Goal: Information Seeking & Learning: Learn about a topic

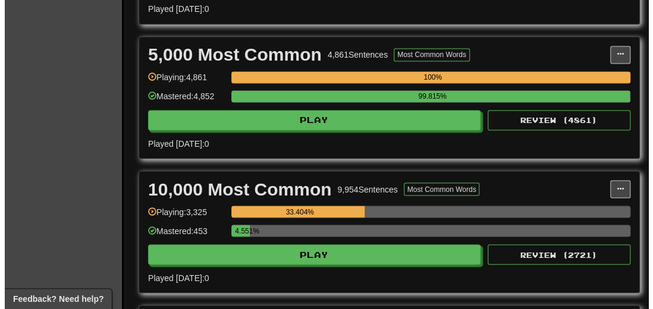
scroll to position [891, 0]
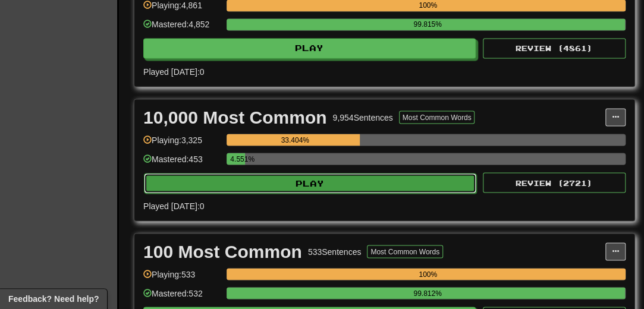
click at [323, 184] on button "Play" at bounding box center [310, 183] width 332 height 20
select select "**"
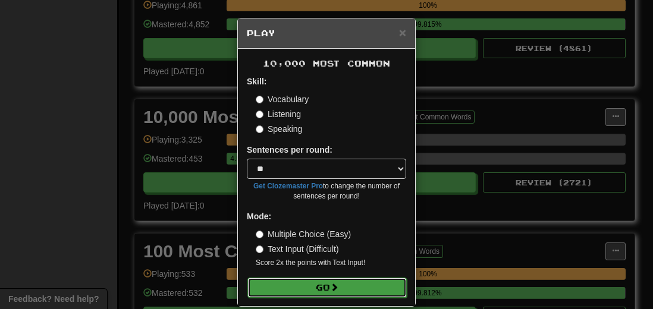
click at [333, 290] on span at bounding box center [334, 287] width 8 height 8
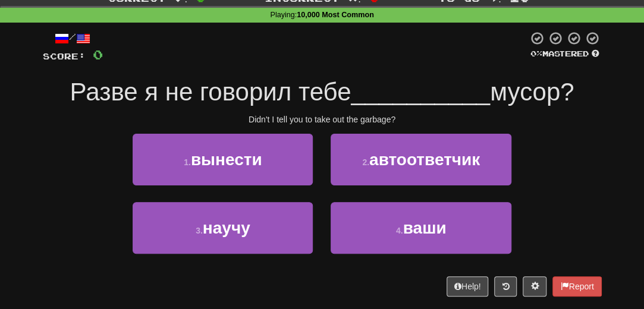
scroll to position [59, 0]
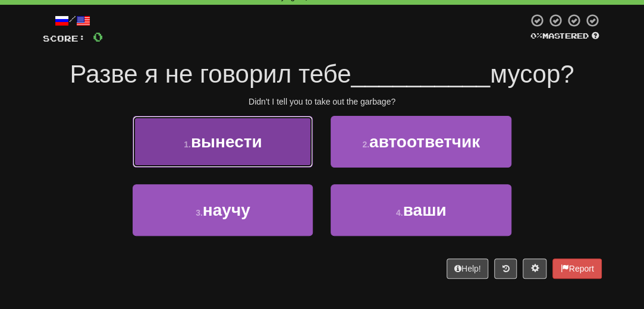
click at [206, 152] on button "1 . вынести" at bounding box center [223, 142] width 180 height 52
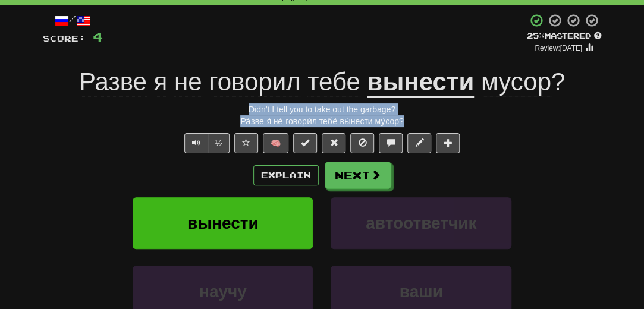
drag, startPoint x: 417, startPoint y: 122, endPoint x: 213, endPoint y: 109, distance: 204.3
click at [213, 109] on div "/ Score: 4 + 4 25 % Mastered Review: 2025-10-16 Разве я не говорил тебе вынести…" at bounding box center [322, 205] width 559 height 385
copy div "Didn't I tell you to take out the garbage? Ра́зве я́ не́ говори́л тебе́ вы́нест…"
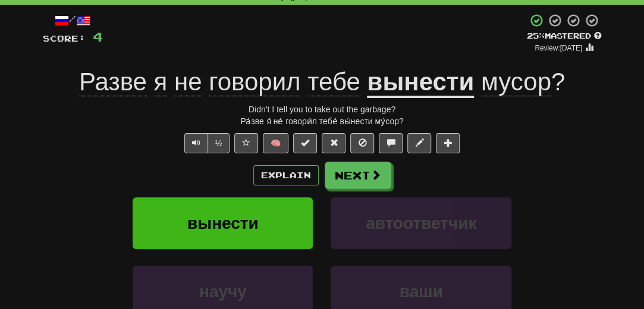
drag, startPoint x: 62, startPoint y: 164, endPoint x: 59, endPoint y: 174, distance: 10.5
click at [61, 173] on div "Explain Next" at bounding box center [322, 175] width 559 height 27
click at [363, 178] on button "Next" at bounding box center [358, 175] width 67 height 27
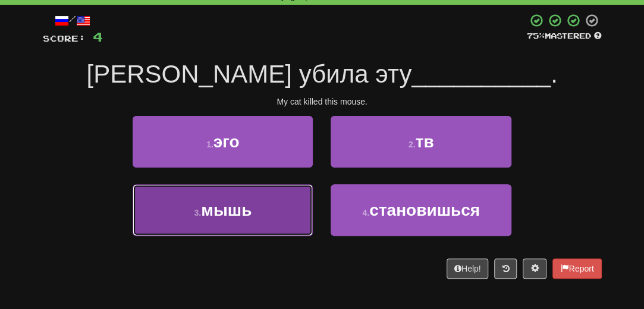
click at [209, 211] on span "мышь" at bounding box center [226, 210] width 51 height 18
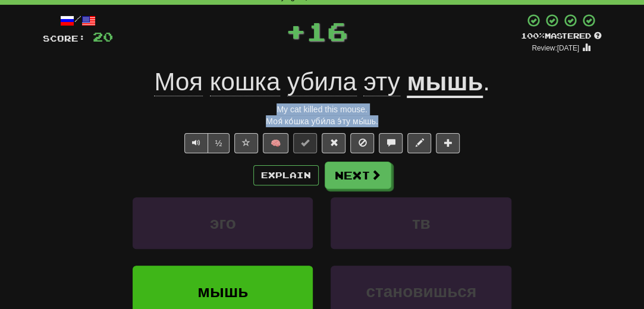
drag, startPoint x: 398, startPoint y: 124, endPoint x: 241, endPoint y: 114, distance: 157.2
click at [241, 114] on div "/ Score: 20 + 16 100 % Mastered Review: 2026-04-13 Моя кошка убила эту мышь . M…" at bounding box center [322, 205] width 559 height 385
copy div "My cat killed this mouse. Моя́ ко́шка уби́ла э́ту мы́шь."
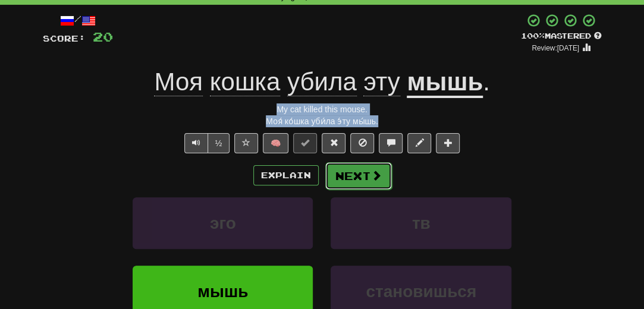
click at [341, 184] on button "Next" at bounding box center [358, 175] width 67 height 27
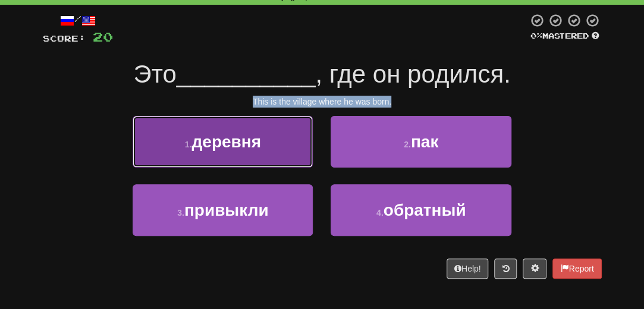
click at [235, 137] on span "деревня" at bounding box center [225, 142] width 69 height 18
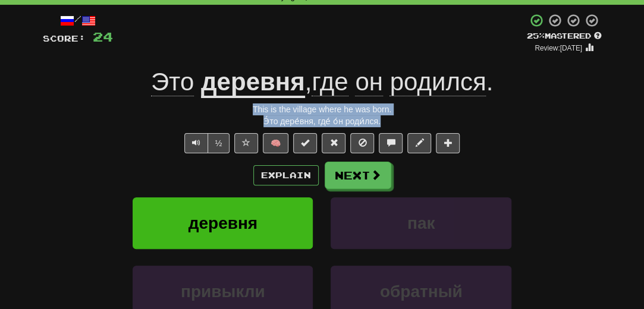
drag, startPoint x: 390, startPoint y: 124, endPoint x: 246, endPoint y: 110, distance: 144.5
click at [246, 110] on div "/ Score: 24 + 4 25 % Mastered Review: 2025-10-16 Это деревня , где он родился .…" at bounding box center [322, 205] width 559 height 385
copy div "This is the village where he was born. Э́то дере́вня, где́ о́н роди́лся."
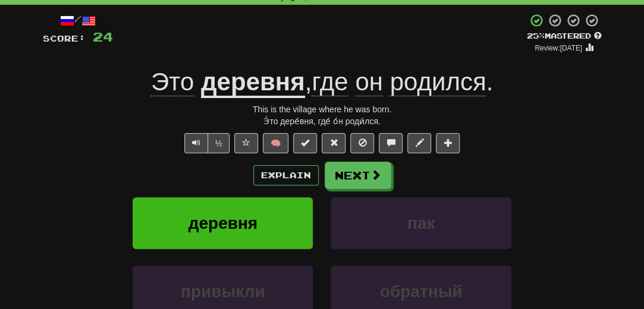
click at [29, 222] on div "Correct : 3 Incorrect : 0 To go : 7 Playing : 10,000 Most Common / Score: 24 + …" at bounding box center [322, 192] width 644 height 443
click at [354, 174] on button "Next" at bounding box center [358, 175] width 67 height 27
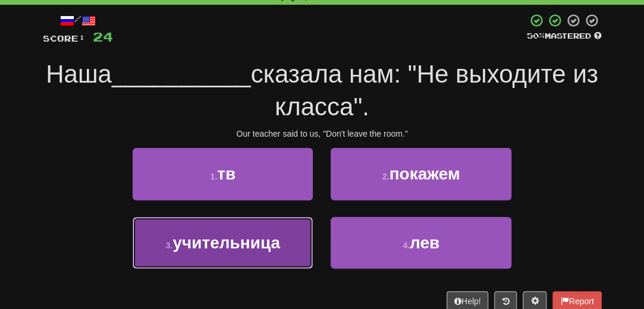
click at [248, 245] on span "учительница" at bounding box center [226, 243] width 108 height 18
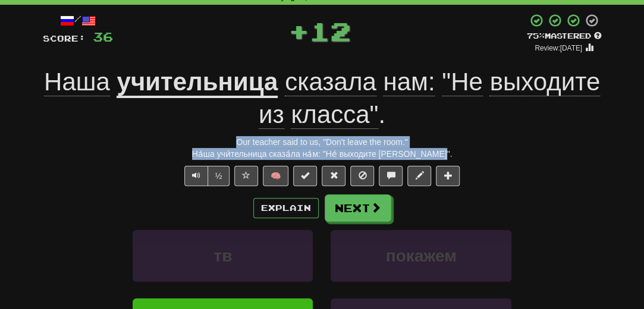
drag, startPoint x: 453, startPoint y: 156, endPoint x: 193, endPoint y: 131, distance: 260.9
click at [196, 140] on div "/ Score: 36 + 12 75 % Mastered Review: 2025-11-14 Наша учительница сказала нам:…" at bounding box center [322, 221] width 559 height 417
copy div "Our teacher said to us, "Don't leave the room." На́ша учи́тельница сказа́ла на́…"
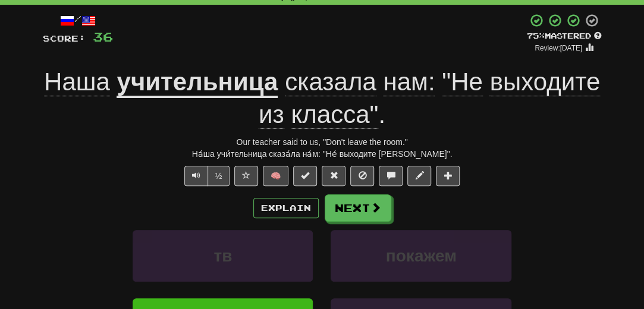
click at [34, 193] on div "/ Score: 36 + 12 75 % Mastered Review: 2025-11-14 Наша учительница сказала нам:…" at bounding box center [322, 226] width 576 height 442
click at [347, 210] on button "Next" at bounding box center [358, 208] width 67 height 27
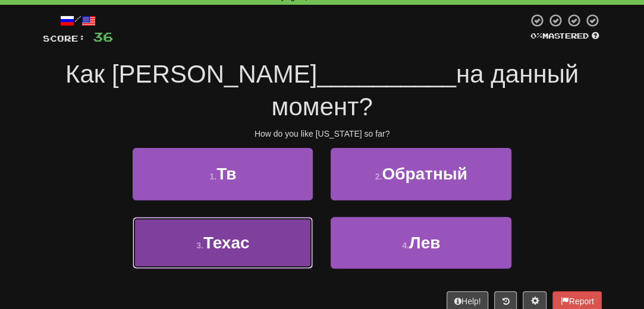
click at [244, 234] on span "Техас" at bounding box center [226, 243] width 46 height 18
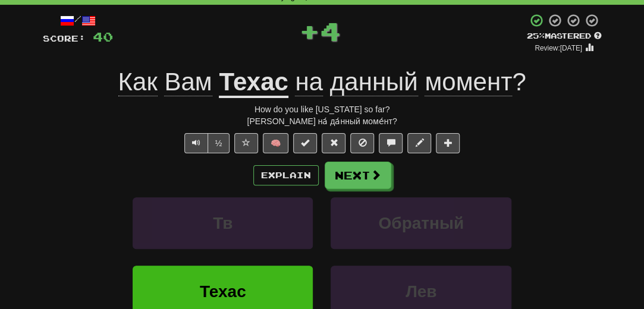
drag, startPoint x: 398, startPoint y: 122, endPoint x: 241, endPoint y: 114, distance: 157.1
click at [241, 114] on div "/ Score: 40 + 4 25 % Mastered Review: 2025-10-16 Как Вам Техас на данный момент…" at bounding box center [322, 205] width 559 height 385
copy div "How do you like Texas so far? Ка́к Ва́м Теха́с на́ да́нный моме́нт?"
click at [49, 159] on div "/ Score: 40 + 4 25 % Mastered Review: 2025-10-16 Как Вам Техас на данный момент…" at bounding box center [322, 205] width 559 height 385
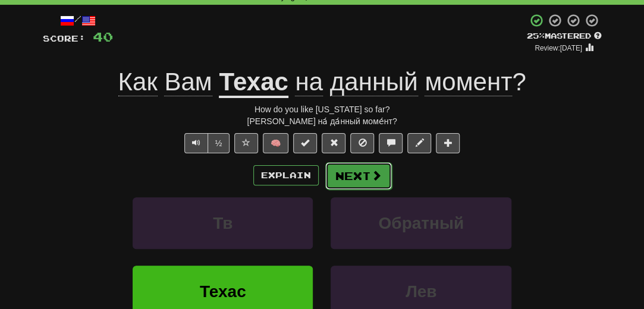
click at [378, 170] on span at bounding box center [376, 175] width 11 height 11
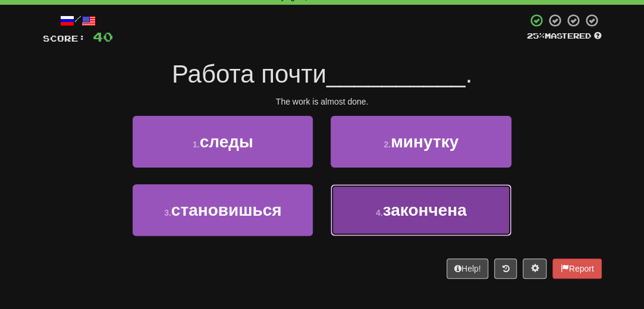
click at [420, 212] on span "закончена" at bounding box center [424, 210] width 84 height 18
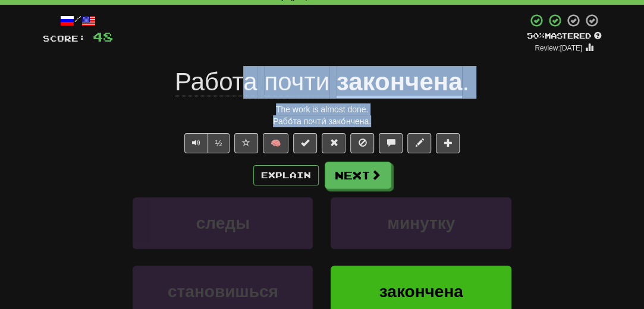
drag, startPoint x: 376, startPoint y: 120, endPoint x: 244, endPoint y: 98, distance: 134.3
click at [244, 98] on div "/ Score: 48 + 8 50 % Mastered Review: 2025-10-25 Работа почти закончена . The w…" at bounding box center [322, 205] width 559 height 385
click at [382, 122] on div "Рабо́та почти́ зако́нчена." at bounding box center [322, 121] width 559 height 12
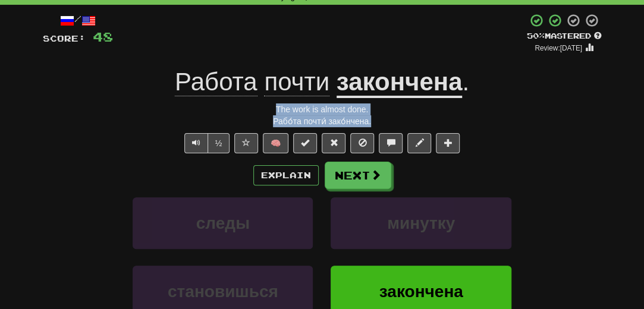
drag, startPoint x: 382, startPoint y: 122, endPoint x: 289, endPoint y: 115, distance: 93.0
click at [274, 109] on div "/ Score: 48 + 8 50 % Mastered Review: 2025-10-25 Работа почти закончена . The w…" at bounding box center [322, 205] width 559 height 385
copy div "The work is almost done. Рабо́та почти́ зако́нчена."
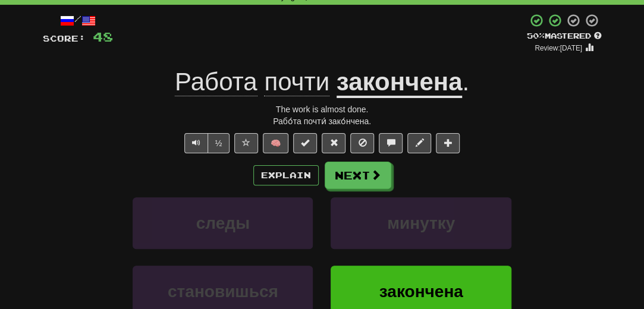
click at [42, 192] on div "/ Score: 48 + 8 50 % Mastered Review: 2025-10-25 Работа почти закончена . The w…" at bounding box center [322, 209] width 576 height 409
click at [380, 177] on button "Next" at bounding box center [358, 175] width 67 height 27
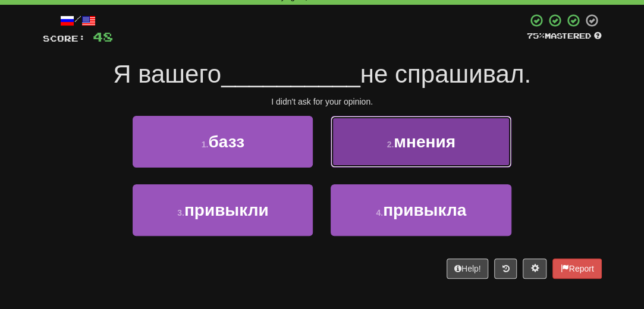
click at [438, 155] on button "2 . мнения" at bounding box center [420, 142] width 180 height 52
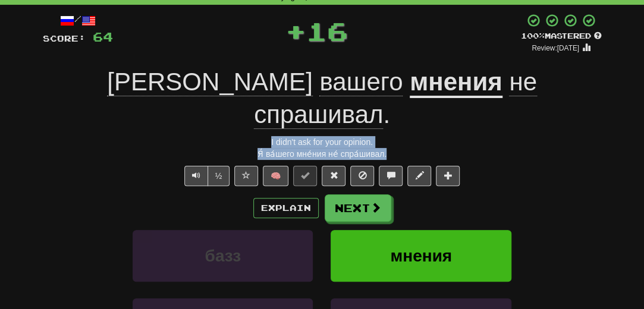
drag, startPoint x: 393, startPoint y: 125, endPoint x: 251, endPoint y: 102, distance: 144.6
click at [251, 102] on div "/ Score: 64 + 16 100 % Mastered Review: 2026-04-13 Я вашего мнения не спрашивал…" at bounding box center [322, 221] width 559 height 417
copy div "I didn't ask for your opinion. Я́ ва́шего мне́ния не́ спра́шивал."
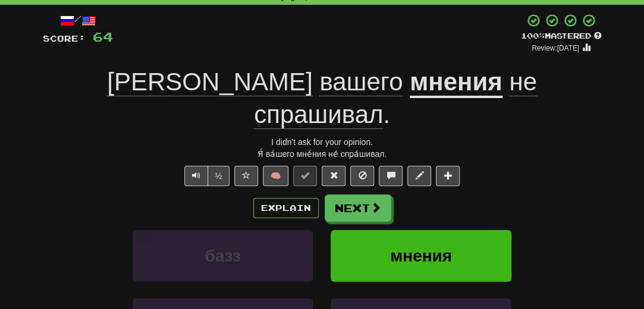
click at [43, 230] on div "базз мнения" at bounding box center [322, 264] width 594 height 68
click at [333, 195] on button "Next" at bounding box center [358, 208] width 67 height 27
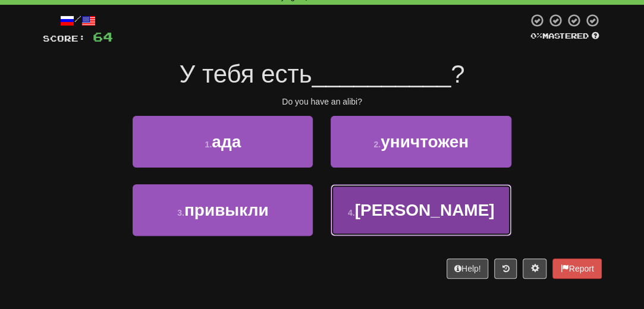
click at [408, 216] on span "алиби" at bounding box center [425, 210] width 140 height 18
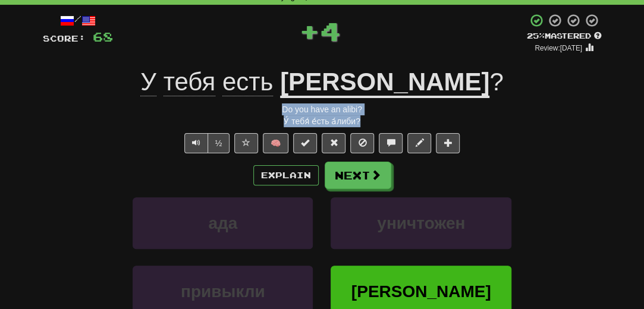
drag, startPoint x: 365, startPoint y: 122, endPoint x: 272, endPoint y: 112, distance: 93.3
click at [272, 112] on div "/ Score: 68 + 4 25 % Mastered Review: 2025-10-16 У тебя есть алиби ? Do you hav…" at bounding box center [322, 205] width 559 height 385
copy div "Do you have an alibi? У́ тебя́ е́сть а́либи?"
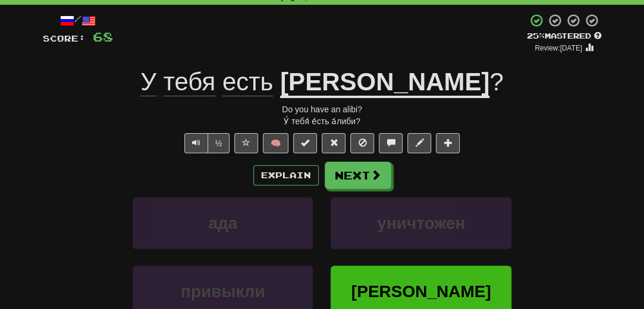
click at [30, 199] on div "Correct : 8 Incorrect : 0 To go : 2 Playing : 10,000 Most Common / Score: 68 + …" at bounding box center [322, 192] width 644 height 443
click at [364, 179] on button "Next" at bounding box center [358, 175] width 67 height 27
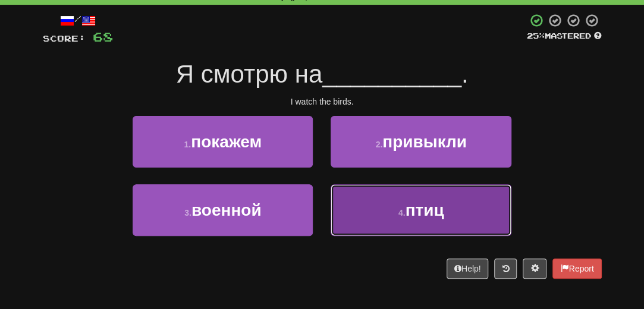
click at [407, 229] on button "4 . птиц" at bounding box center [420, 210] width 180 height 52
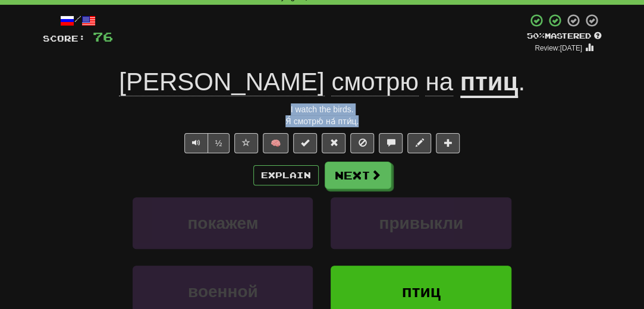
drag, startPoint x: 368, startPoint y: 125, endPoint x: 275, endPoint y: 111, distance: 95.0
click at [275, 111] on div "/ Score: 76 + 8 50 % Mastered Review: 2025-10-25 Я смотрю на птиц . I watch the…" at bounding box center [322, 205] width 559 height 385
click at [40, 174] on div "/ Score: 76 + 8 50 % Mastered Review: 2025-10-25 Я смотрю на птиц . I watch the…" at bounding box center [322, 209] width 576 height 409
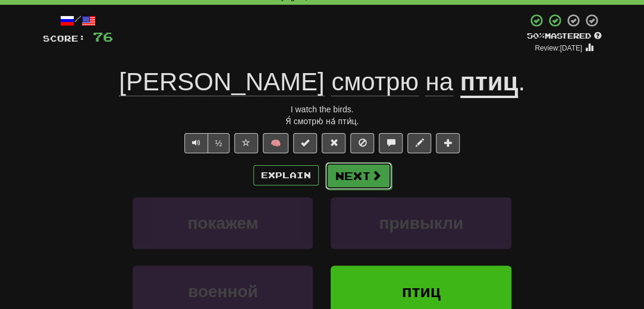
click at [376, 174] on span at bounding box center [376, 175] width 11 height 11
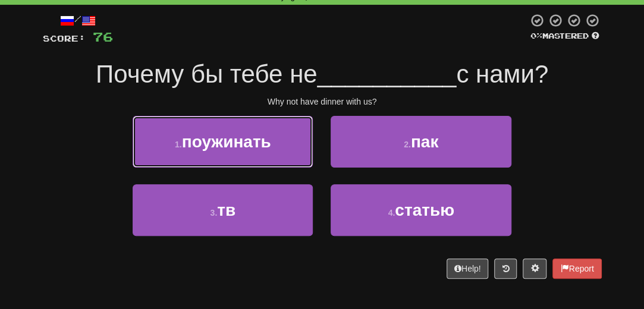
click at [223, 153] on button "1 . поужинать" at bounding box center [223, 142] width 180 height 52
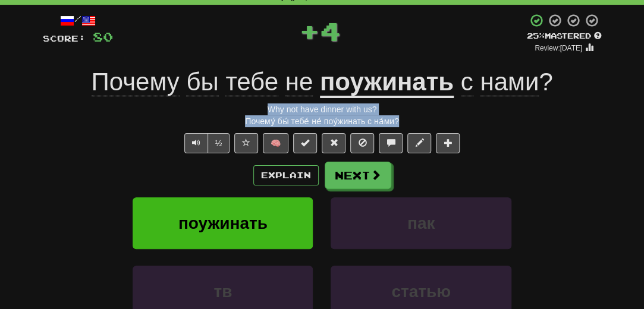
drag, startPoint x: 413, startPoint y: 122, endPoint x: 247, endPoint y: 108, distance: 166.4
click at [248, 106] on div "/ Score: 80 + 4 25 % Mastered Review: 2025-10-16 Почему бы тебе не поужинать с …" at bounding box center [322, 205] width 559 height 385
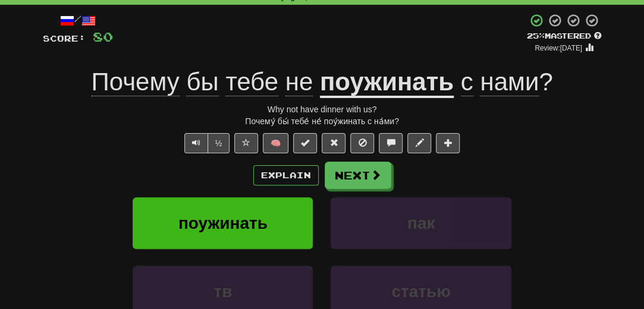
click at [43, 152] on div "½ 🧠" at bounding box center [322, 143] width 559 height 20
click at [361, 174] on button "Next" at bounding box center [358, 175] width 67 height 27
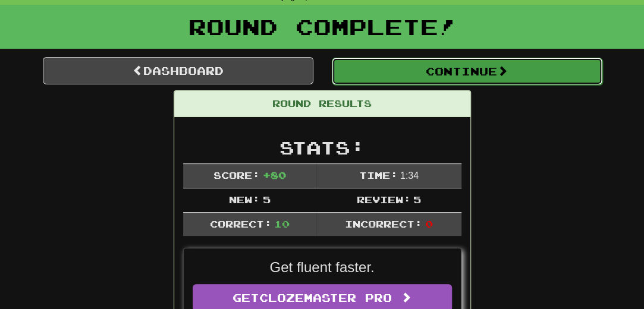
click at [453, 66] on button "Continue" at bounding box center [467, 71] width 270 height 27
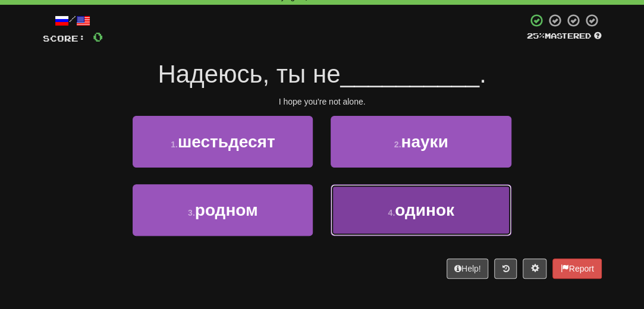
click at [426, 216] on span "одинок" at bounding box center [424, 210] width 59 height 18
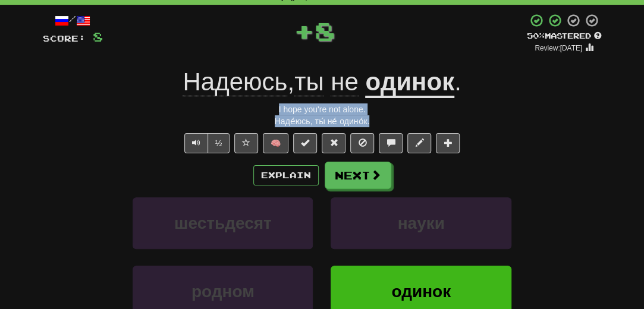
drag, startPoint x: 386, startPoint y: 121, endPoint x: 239, endPoint y: 105, distance: 148.2
click at [240, 105] on div "/ Score: 8 + 8 50 % Mastered Review: 2025-10-25 Надеюсь , ты не одинок . I hope…" at bounding box center [322, 205] width 559 height 385
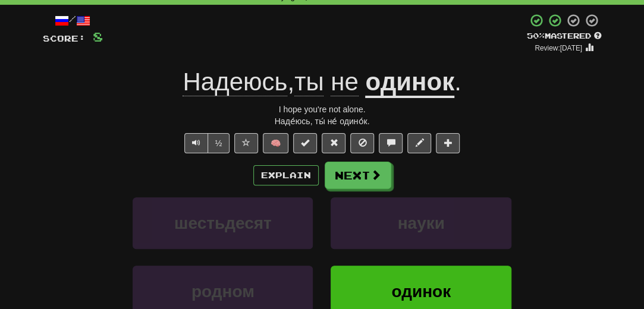
click at [45, 165] on div "Explain Next" at bounding box center [322, 175] width 559 height 27
click at [344, 173] on button "Next" at bounding box center [358, 175] width 67 height 27
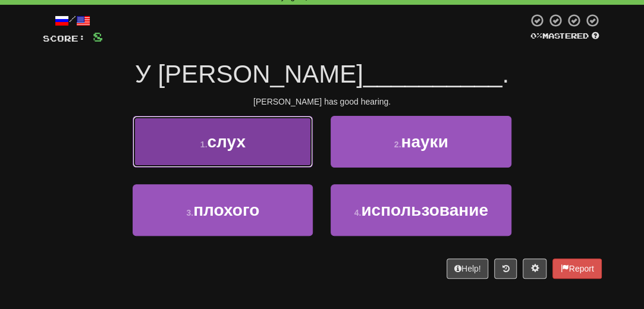
click at [223, 140] on span "слух" at bounding box center [226, 142] width 38 height 18
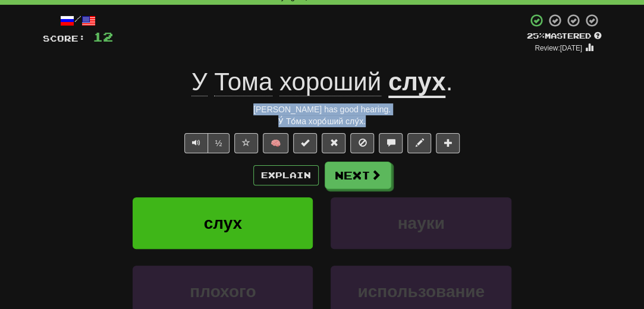
drag, startPoint x: 367, startPoint y: 123, endPoint x: 343, endPoint y: 113, distance: 26.4
click at [283, 108] on div "/ Score: 12 + 4 25 % Mastered Review: 2025-10-16 У Тома хороший слух . Tom has …" at bounding box center [322, 205] width 559 height 385
click at [383, 123] on div "У́ То́ма хоро́ший слу́х." at bounding box center [322, 121] width 559 height 12
drag, startPoint x: 360, startPoint y: 118, endPoint x: 258, endPoint y: 100, distance: 103.2
click at [258, 100] on div "/ Score: 12 + 4 25 % Mastered Review: 2025-10-16 У Тома хороший слух . Tom has …" at bounding box center [322, 205] width 559 height 385
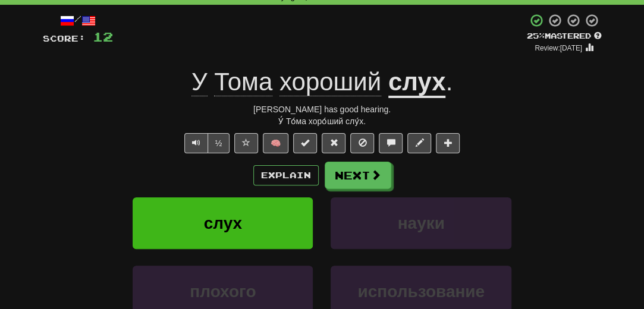
click at [64, 187] on div "Explain Next" at bounding box center [322, 175] width 559 height 27
click at [374, 175] on span at bounding box center [376, 175] width 11 height 11
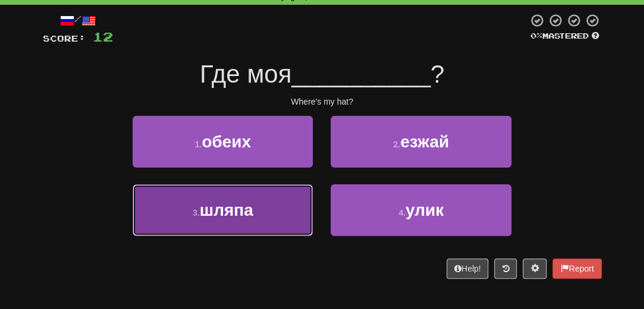
click at [233, 212] on span "шляпа" at bounding box center [226, 210] width 53 height 18
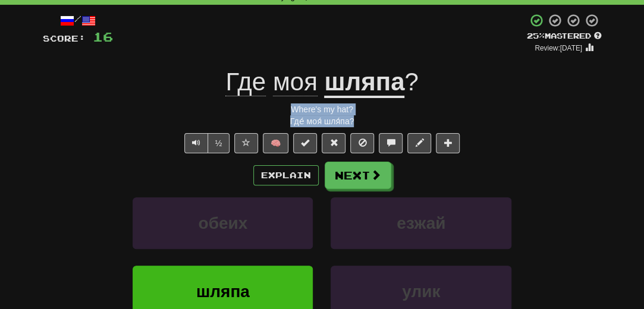
drag, startPoint x: 368, startPoint y: 120, endPoint x: 279, endPoint y: 106, distance: 89.6
click at [279, 106] on div "/ Score: 16 + 4 25 % Mastered Review: 2025-10-16 Где моя шляпа ? Where's my hat…" at bounding box center [322, 205] width 559 height 385
click at [21, 92] on div "Correct : 3 Incorrect : 0 To go : 7 Playing : 10,000 Most Common / Score: 16 + …" at bounding box center [322, 192] width 644 height 443
drag, startPoint x: 379, startPoint y: 124, endPoint x: 356, endPoint y: 103, distance: 31.5
click at [290, 112] on div "/ Score: 16 + 4 25 % Mastered Review: 2025-10-16 Где моя шляпа ? Where's my hat…" at bounding box center [322, 205] width 559 height 385
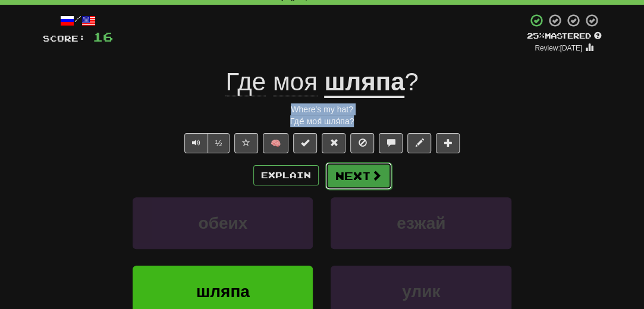
click at [354, 174] on button "Next" at bounding box center [358, 175] width 67 height 27
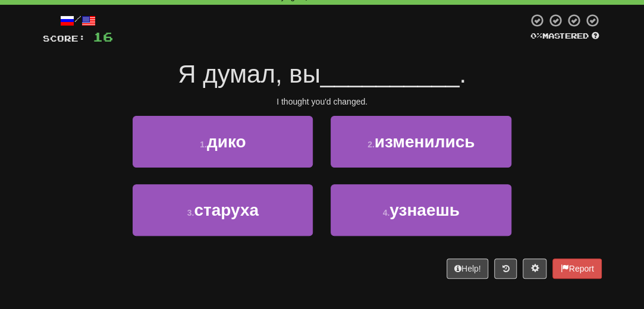
click at [516, 82] on div "Я думал, вы __________ ." at bounding box center [322, 74] width 559 height 33
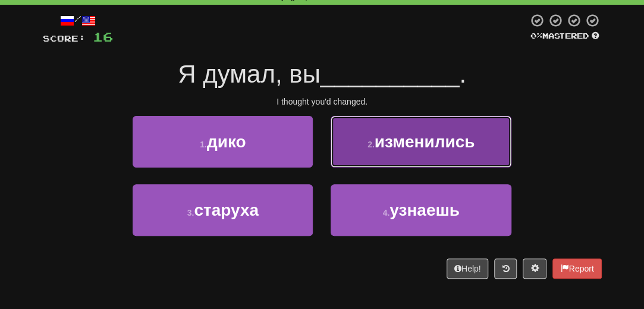
click at [428, 141] on span "изменились" at bounding box center [424, 142] width 100 height 18
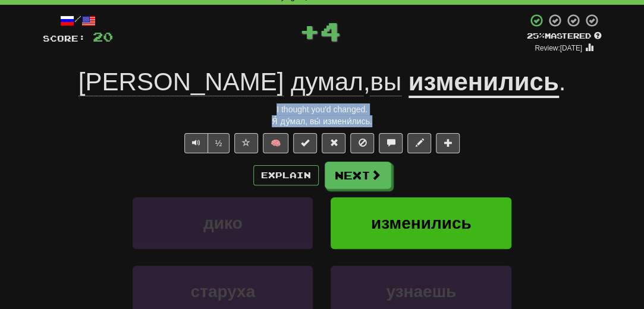
drag, startPoint x: 375, startPoint y: 122, endPoint x: 267, endPoint y: 112, distance: 108.0
click at [267, 112] on div "/ Score: 20 + 4 25 % Mastered Review: 2025-10-16 Я думал , вы изменились . I th…" at bounding box center [322, 205] width 559 height 385
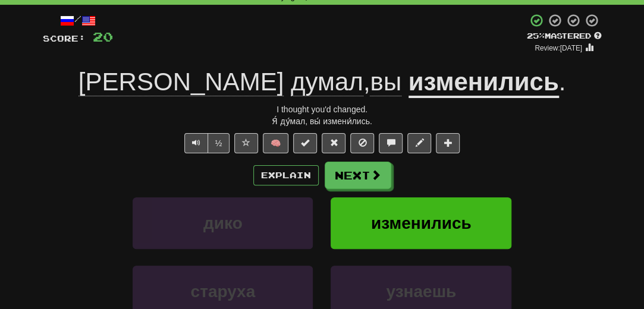
click at [39, 223] on div "/ Score: 20 + 4 25 % Mastered Review: 2025-10-16 Я думал , вы изменились . I th…" at bounding box center [322, 209] width 576 height 409
click at [389, 188] on div "Explain Next" at bounding box center [322, 175] width 559 height 27
click at [384, 185] on button "Next" at bounding box center [358, 175] width 67 height 27
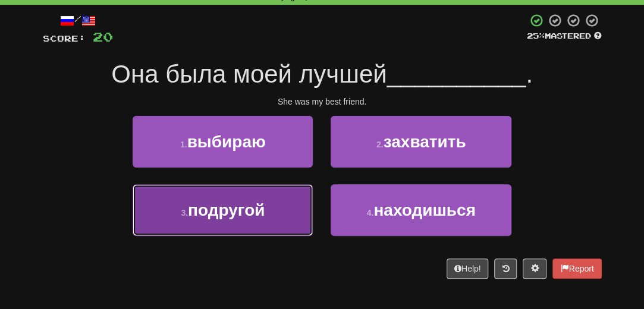
click at [255, 204] on span "подругой" at bounding box center [226, 210] width 77 height 18
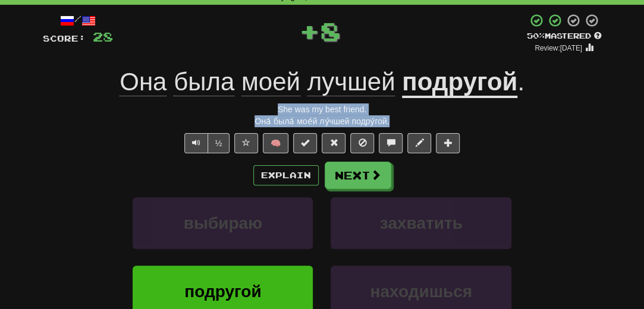
drag, startPoint x: 407, startPoint y: 119, endPoint x: 242, endPoint y: 110, distance: 164.9
click at [242, 110] on div "/ Score: 28 + 8 50 % Mastered Review: 2025-10-25 Она была моей лучшей подругой …" at bounding box center [322, 205] width 559 height 385
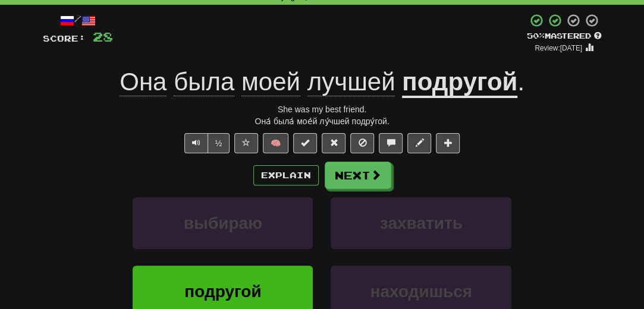
click at [67, 196] on div "Explain Next выбираю захватить подругой находишься Learn more: выбираю захватит…" at bounding box center [322, 257] width 559 height 191
click at [359, 181] on button "Next" at bounding box center [358, 175] width 67 height 27
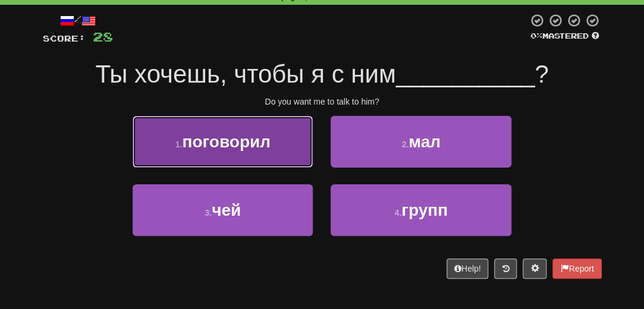
click at [239, 149] on span "поговорил" at bounding box center [226, 142] width 88 height 18
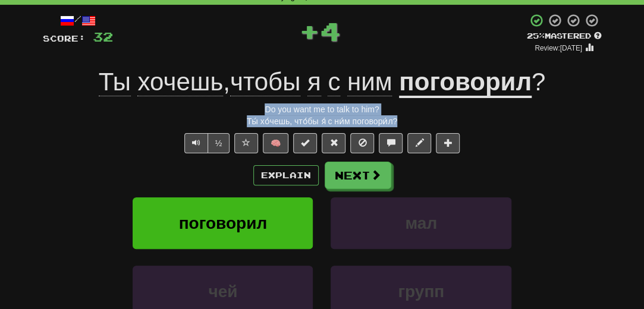
drag, startPoint x: 408, startPoint y: 123, endPoint x: 246, endPoint y: 107, distance: 163.0
click at [246, 107] on div "/ Score: 32 + 4 25 % Mastered Review: 2025-10-16 Ты хочешь , чтобы я с ним пого…" at bounding box center [322, 205] width 559 height 385
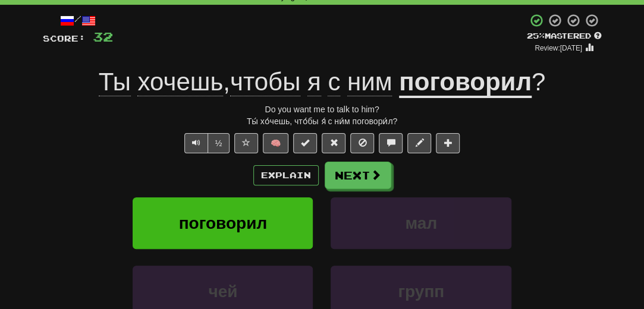
click at [43, 167] on div "Explain Next" at bounding box center [322, 175] width 559 height 27
click at [374, 177] on span at bounding box center [376, 175] width 11 height 11
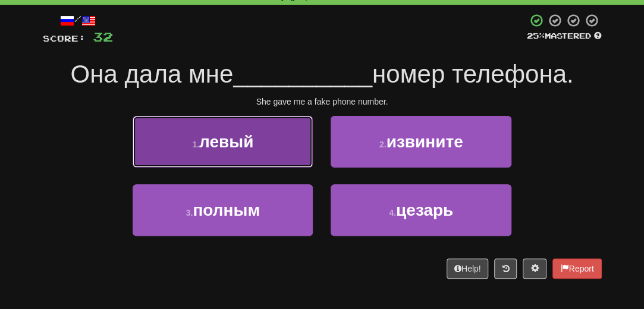
click at [214, 152] on button "1 . левый" at bounding box center [223, 142] width 180 height 52
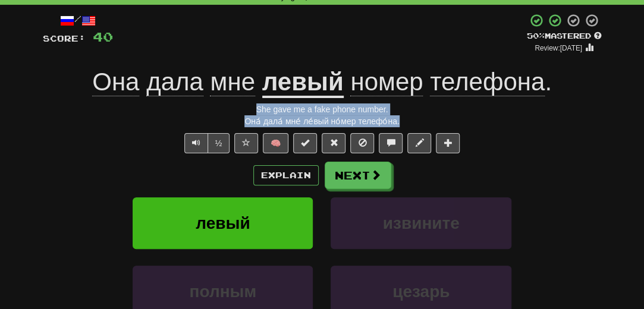
drag, startPoint x: 413, startPoint y: 124, endPoint x: 250, endPoint y: 112, distance: 163.8
click at [250, 112] on div "/ Score: 40 + 8 50 % Mastered Review: 2025-10-25 Она дала мне левый номер телеф…" at bounding box center [322, 205] width 559 height 385
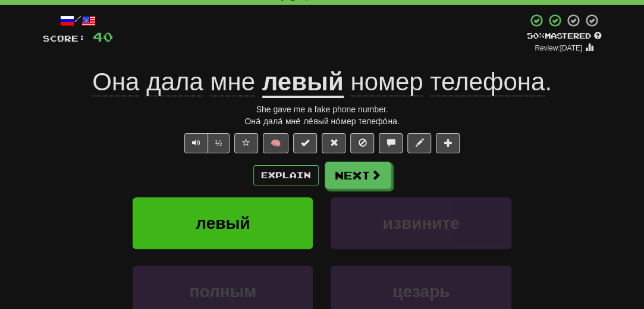
click at [73, 231] on div "левый извините" at bounding box center [322, 231] width 594 height 68
click at [344, 185] on button "Next" at bounding box center [358, 175] width 67 height 27
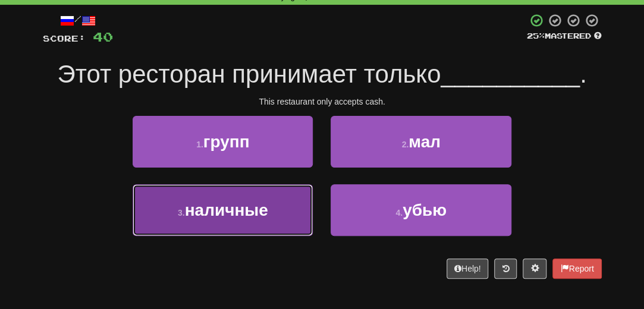
click at [218, 215] on span "наличные" at bounding box center [226, 210] width 83 height 18
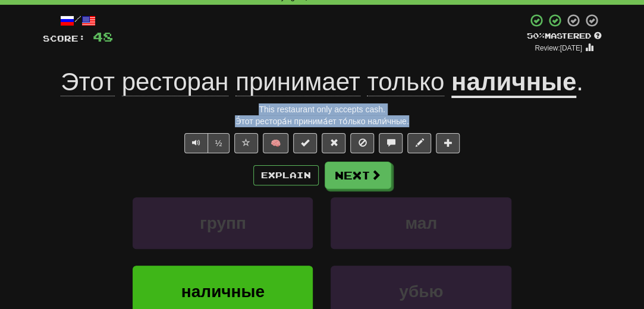
drag, startPoint x: 411, startPoint y: 125, endPoint x: 210, endPoint y: 100, distance: 202.5
click at [210, 100] on div "/ Score: 48 + 8 50 % Mastered Review: 2025-10-25 Этот ресторан принимает только…" at bounding box center [322, 205] width 559 height 385
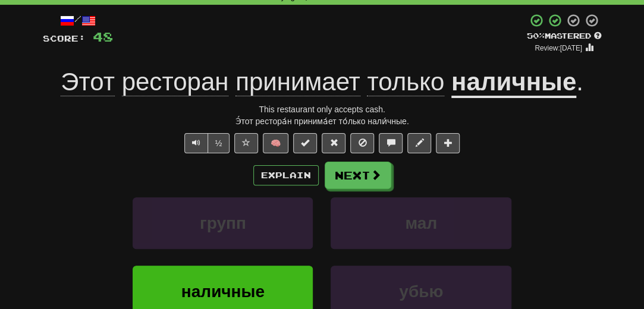
click at [40, 192] on div "/ Score: 48 + 8 50 % Mastered Review: 2025-10-25 Этот ресторан принимает только…" at bounding box center [322, 209] width 576 height 409
click at [364, 181] on button "Next" at bounding box center [358, 175] width 67 height 27
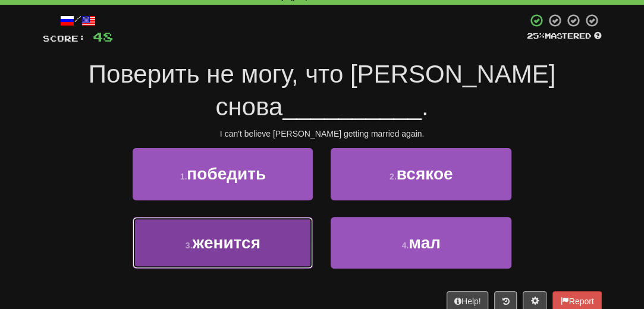
click at [265, 217] on button "3 . женится" at bounding box center [223, 243] width 180 height 52
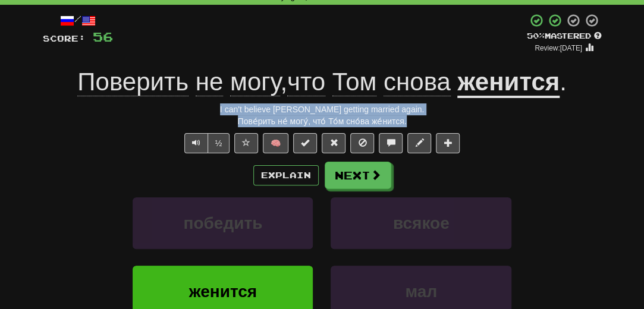
drag, startPoint x: 413, startPoint y: 121, endPoint x: 241, endPoint y: 107, distance: 172.9
click at [241, 107] on div "/ Score: 56 + 8 50 % Mastered Review: 2025-10-25 Поверить не могу , что Том сно…" at bounding box center [322, 205] width 559 height 385
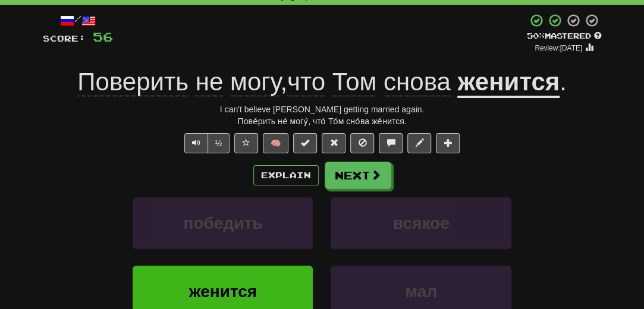
click at [65, 194] on div "Explain Next победить всякое женится мал Learn more: победить всякое женится мал" at bounding box center [322, 257] width 559 height 191
click at [366, 177] on button "Next" at bounding box center [358, 175] width 67 height 27
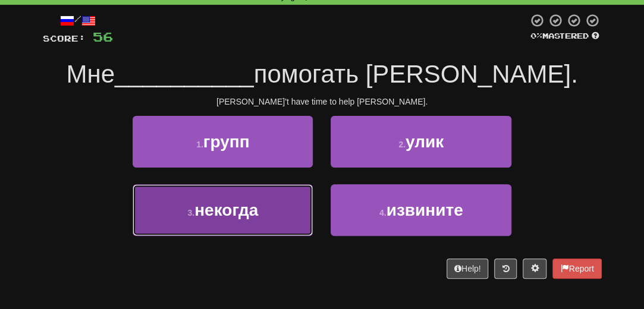
click at [243, 215] on span "некогда" at bounding box center [226, 210] width 64 height 18
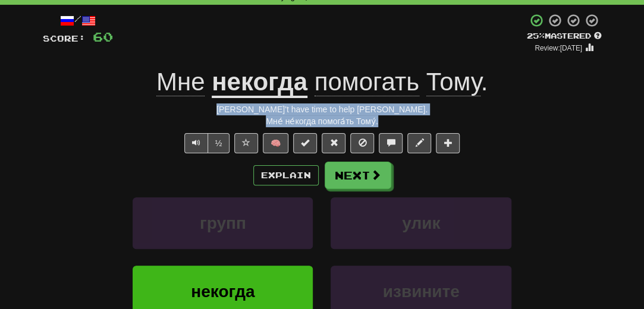
drag, startPoint x: 382, startPoint y: 121, endPoint x: 276, endPoint y: 114, distance: 106.0
click at [261, 108] on div "/ Score: 60 + 4 25 % Mastered Review: 2025-10-16 Мне некогда помогать Тому . I …" at bounding box center [322, 205] width 559 height 385
click at [196, 146] on span "Text-to-speech controls" at bounding box center [196, 142] width 8 height 8
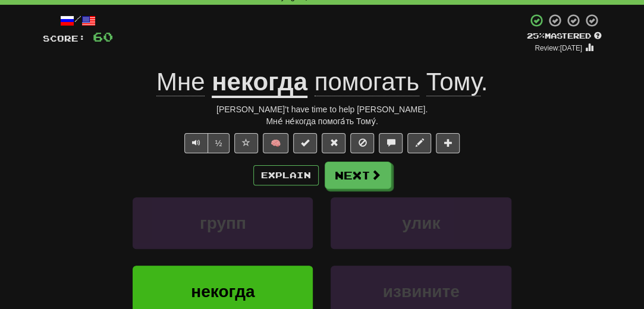
click at [44, 162] on div "Explain Next" at bounding box center [322, 175] width 559 height 27
click at [364, 165] on button "Next" at bounding box center [358, 175] width 67 height 27
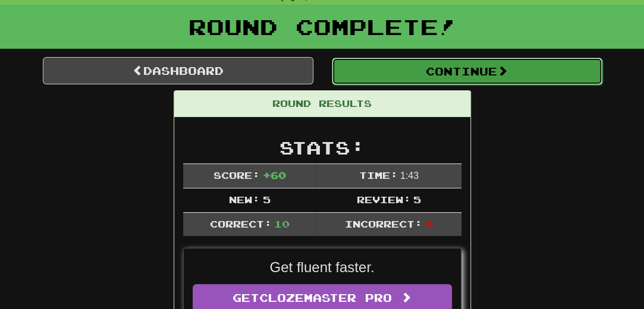
drag, startPoint x: 430, startPoint y: 73, endPoint x: 458, endPoint y: 80, distance: 29.0
click at [431, 73] on button "Continue" at bounding box center [466, 70] width 270 height 27
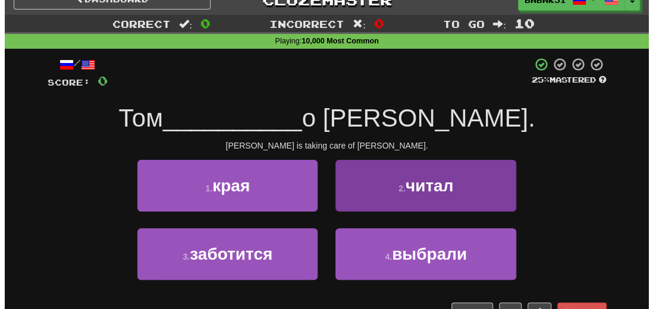
scroll to position [0, 0]
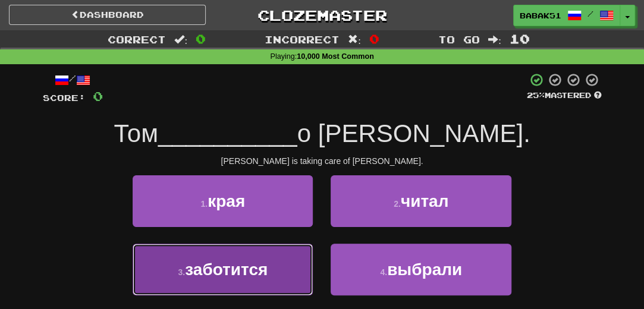
click at [225, 276] on span "заботится" at bounding box center [226, 269] width 83 height 18
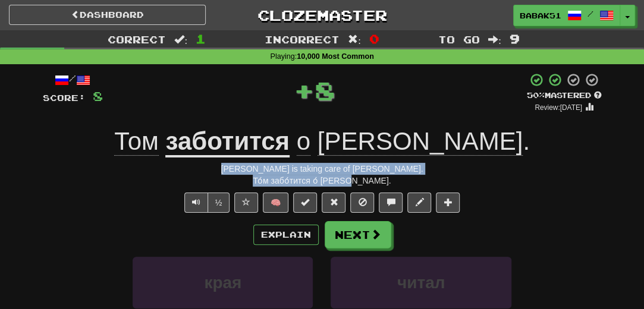
drag, startPoint x: 383, startPoint y: 182, endPoint x: 248, endPoint y: 169, distance: 135.5
click at [248, 169] on div "/ Score: 8 + 8 50 % Mastered Review: 2025-10-25 Том заботится о Мэри . Tom is t…" at bounding box center [322, 265] width 559 height 385
click at [22, 174] on div "Correct : 1 Incorrect : 0 To go : 9 Playing : 10,000 Most Common / Score: 8 + 8…" at bounding box center [322, 251] width 644 height 443
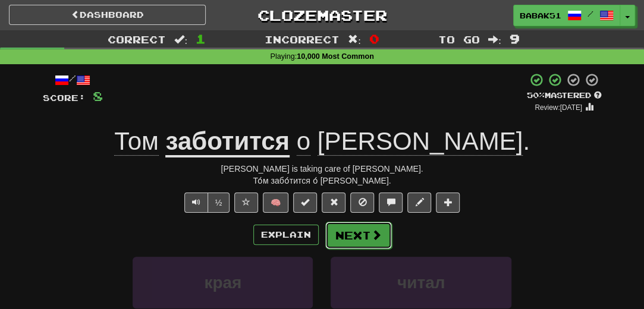
click at [384, 229] on button "Next" at bounding box center [358, 235] width 67 height 27
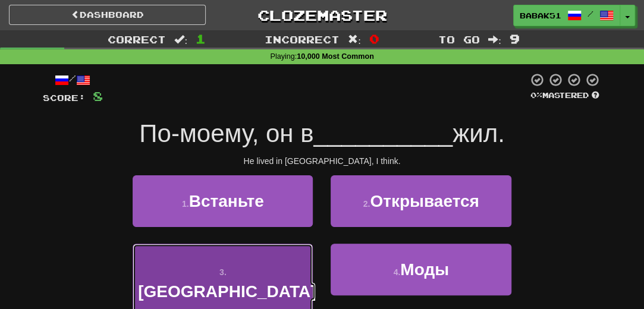
click at [219, 281] on button "3 . Испании" at bounding box center [223, 281] width 180 height 74
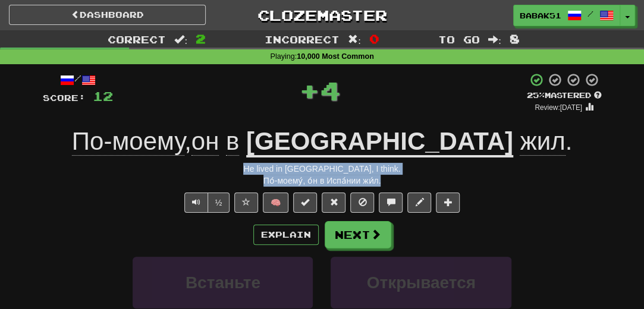
drag, startPoint x: 398, startPoint y: 184, endPoint x: 240, endPoint y: 165, distance: 159.2
click at [240, 165] on div "/ Score: 12 + 4 25 % Mastered Review: 2025-10-16 По-моему , он в Испании жил . …" at bounding box center [322, 265] width 559 height 385
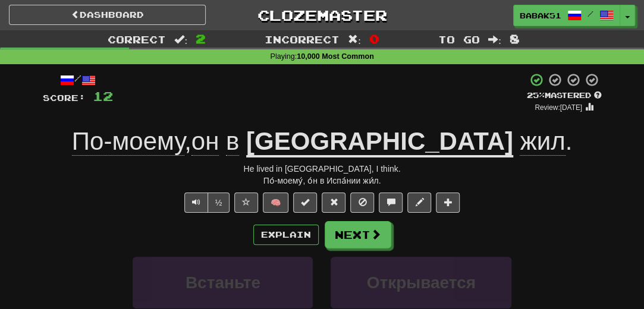
click at [39, 191] on div "/ Score: 12 + 4 25 % Mastered Review: 2025-10-16 По-моему , он в Испании жил . …" at bounding box center [322, 268] width 576 height 409
click at [373, 237] on span at bounding box center [376, 234] width 11 height 11
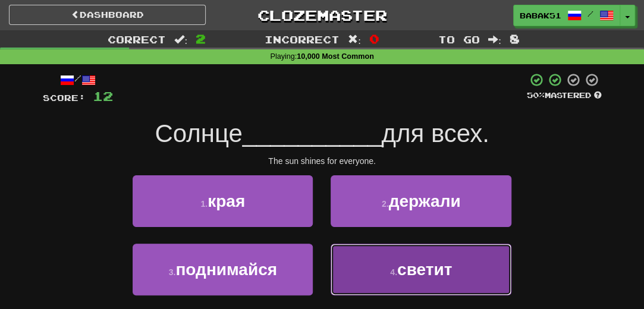
click at [450, 261] on span "светит" at bounding box center [424, 269] width 55 height 18
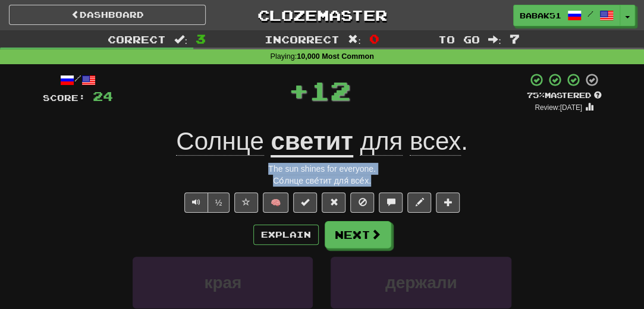
drag, startPoint x: 380, startPoint y: 182, endPoint x: 264, endPoint y: 168, distance: 116.7
click at [264, 168] on div "/ Score: 24 + 12 75 % Mastered Review: 2025-11-14 Солнце светит для всех . The …" at bounding box center [322, 265] width 559 height 385
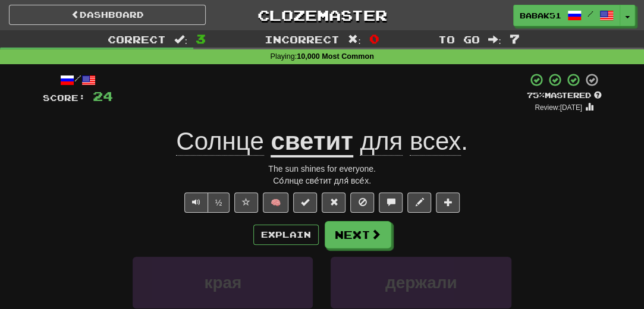
click at [55, 215] on div "/ Score: 24 + 12 75 % Mastered Review: 2025-11-14 Солнце светит для всех . The …" at bounding box center [322, 265] width 559 height 385
click at [362, 233] on button "Next" at bounding box center [358, 235] width 67 height 27
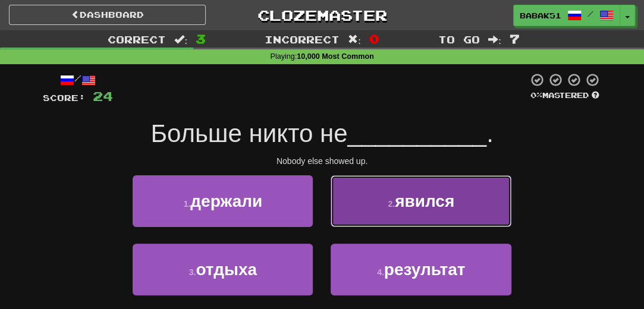
click at [420, 210] on span "явился" at bounding box center [424, 201] width 59 height 18
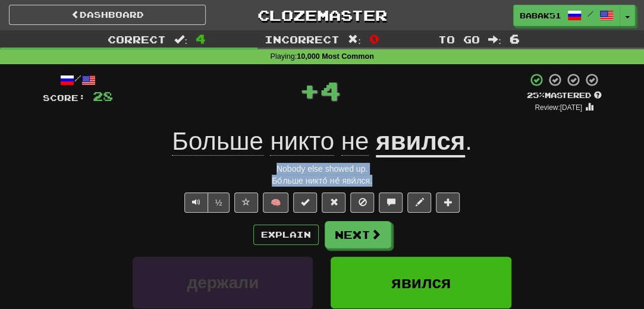
drag, startPoint x: 382, startPoint y: 179, endPoint x: 254, endPoint y: 174, distance: 128.5
click at [254, 174] on div "/ Score: 28 + 4 25 % Mastered Review: 2025-10-16 Больше никто не явился . Nobod…" at bounding box center [322, 265] width 559 height 385
click at [198, 201] on span "Text-to-speech controls" at bounding box center [196, 202] width 8 height 8
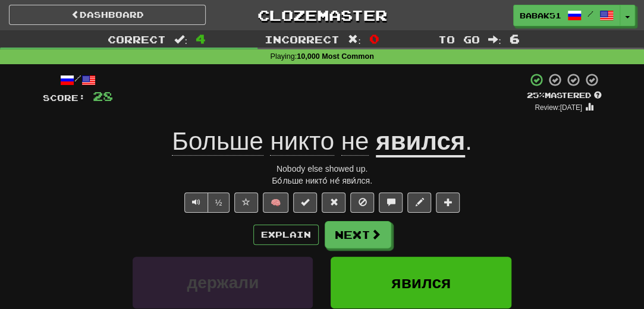
click at [52, 201] on div "½ 🧠" at bounding box center [322, 203] width 559 height 20
click at [342, 231] on button "Next" at bounding box center [358, 235] width 67 height 27
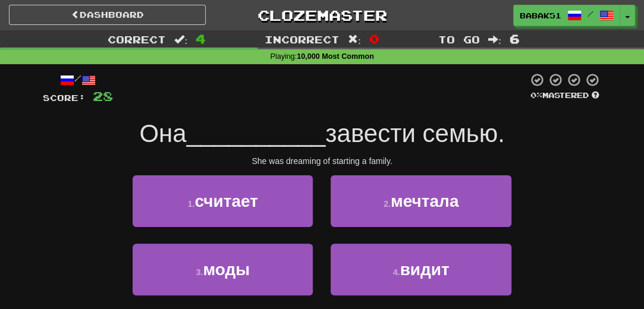
click at [55, 220] on div "1 . считает 2 . мечтала" at bounding box center [322, 209] width 594 height 68
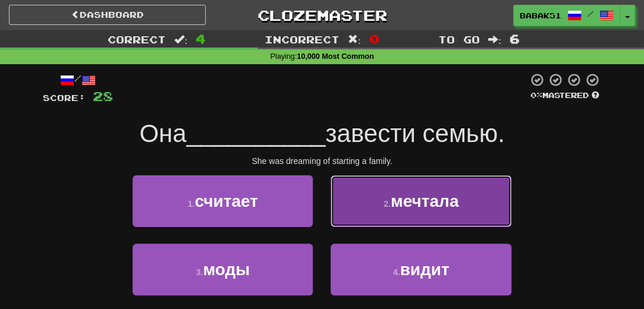
click at [434, 206] on span "мечтала" at bounding box center [424, 201] width 68 height 18
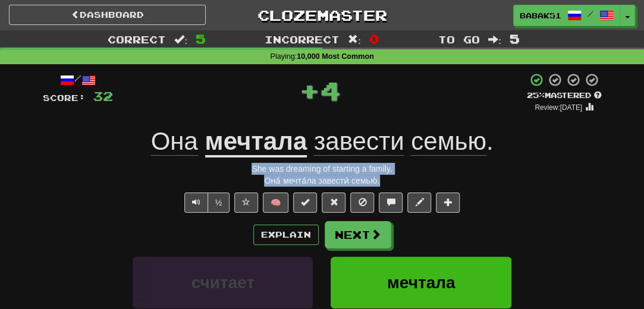
drag, startPoint x: 387, startPoint y: 179, endPoint x: 250, endPoint y: 169, distance: 137.6
click at [250, 169] on div "/ Score: 32 + 4 25 % Mastered Review: 2025-10-16 Она мечтала завести семью . Sh…" at bounding box center [322, 265] width 559 height 385
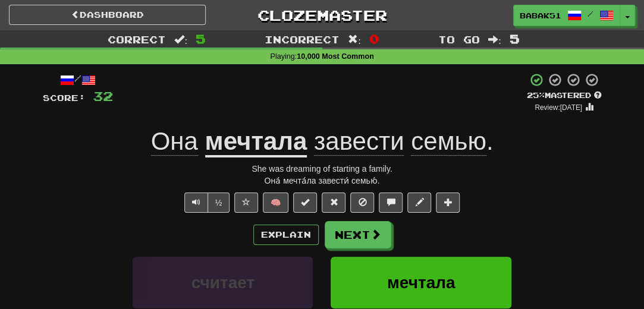
drag, startPoint x: 10, startPoint y: 209, endPoint x: 55, endPoint y: 230, distance: 49.2
click at [11, 210] on div "Correct : 5 Incorrect : 0 To go : 5 Playing : 10,000 Most Common / Score: 32 + …" at bounding box center [322, 251] width 644 height 443
click at [367, 234] on button "Next" at bounding box center [358, 235] width 67 height 27
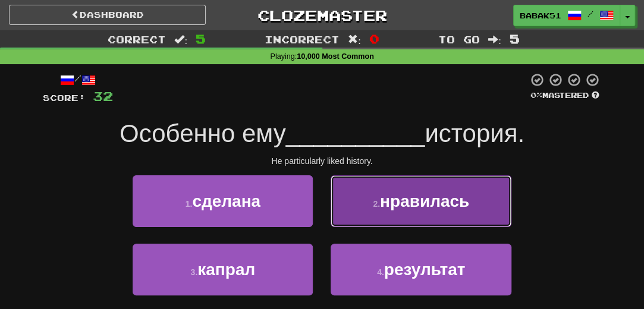
click at [434, 207] on span "нравилась" at bounding box center [424, 201] width 89 height 18
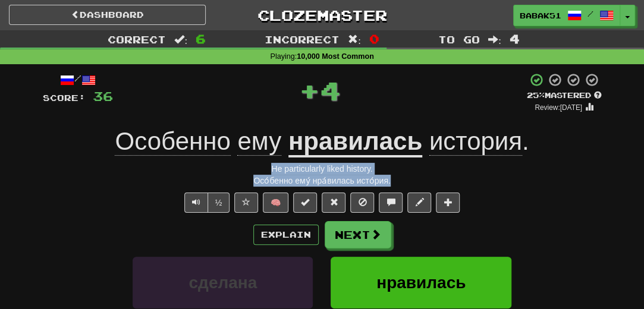
drag, startPoint x: 398, startPoint y: 179, endPoint x: 254, endPoint y: 173, distance: 143.9
click at [254, 173] on div "/ Score: 36 + 4 25 % Mastered Review: 2025-10-16 Особенно ему нравилась история…" at bounding box center [322, 265] width 559 height 385
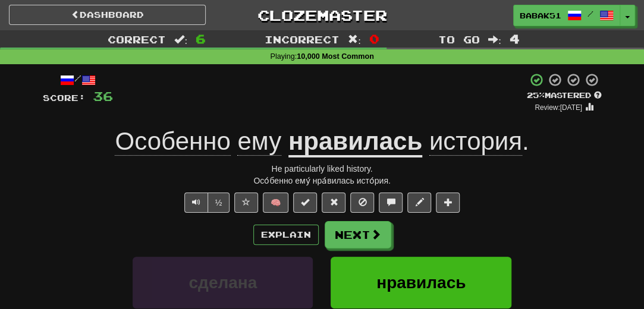
click at [64, 194] on div "½ 🧠" at bounding box center [322, 203] width 559 height 20
click at [333, 237] on button "Next" at bounding box center [358, 235] width 67 height 27
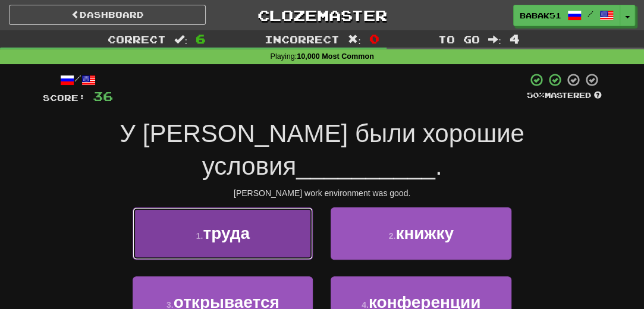
click at [228, 224] on span "труда" at bounding box center [226, 233] width 47 height 18
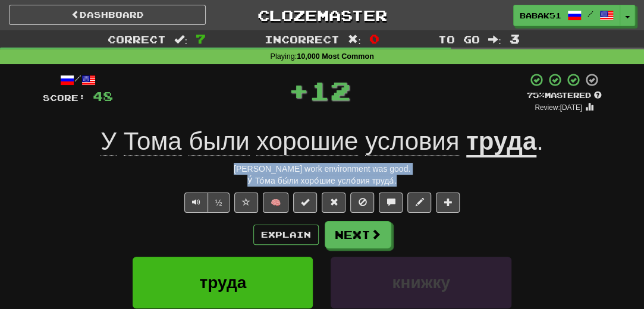
drag, startPoint x: 405, startPoint y: 180, endPoint x: 207, endPoint y: 171, distance: 198.1
click at [207, 171] on div "/ Score: 48 + 12 75 % Mastered Review: 2025-11-14 У Тома были хорошие условия т…" at bounding box center [322, 265] width 559 height 385
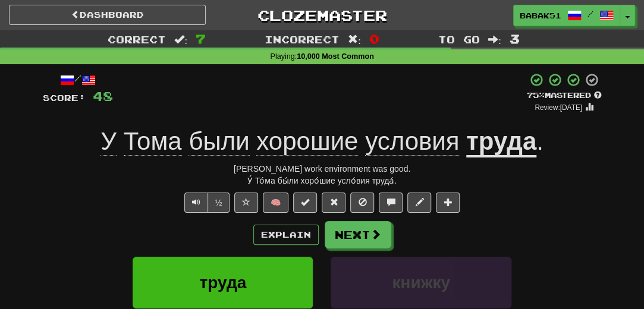
click at [65, 210] on div "½ 🧠" at bounding box center [322, 203] width 559 height 20
click at [342, 235] on button "Next" at bounding box center [358, 235] width 67 height 27
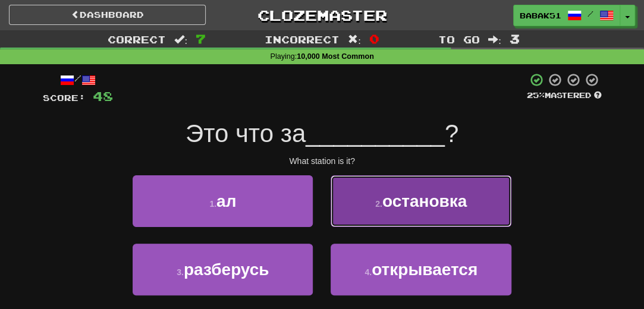
click at [412, 215] on button "2 . остановка" at bounding box center [420, 201] width 180 height 52
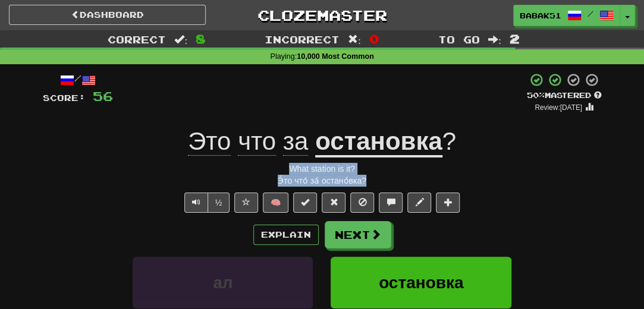
drag, startPoint x: 372, startPoint y: 184, endPoint x: 255, endPoint y: 169, distance: 117.9
click at [255, 169] on div "/ Score: 56 + 8 50 % Mastered Review: 2025-10-25 Это что за остановка ? What st…" at bounding box center [322, 265] width 559 height 385
click at [59, 172] on div "What station is it?" at bounding box center [322, 169] width 559 height 12
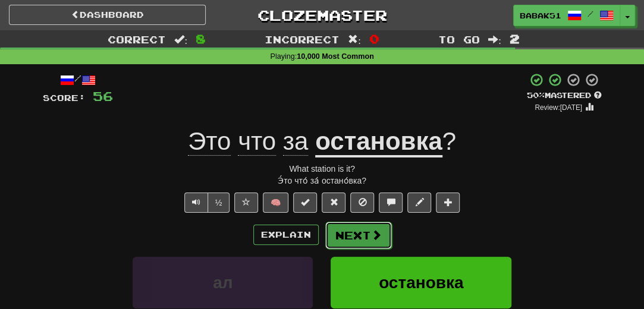
click at [336, 233] on button "Next" at bounding box center [358, 235] width 67 height 27
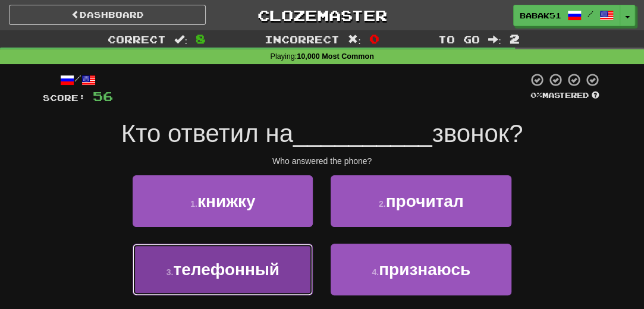
click at [233, 279] on button "3 . телефонный" at bounding box center [223, 270] width 180 height 52
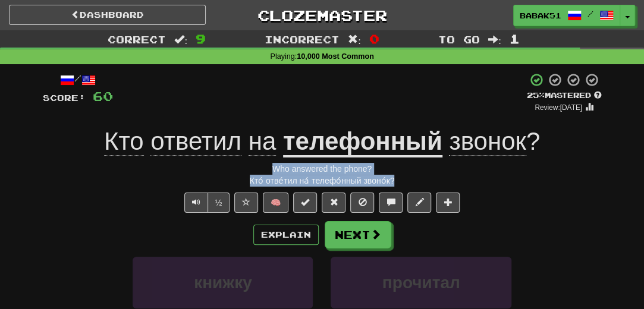
drag, startPoint x: 411, startPoint y: 182, endPoint x: 242, endPoint y: 171, distance: 169.7
click at [242, 171] on div "/ Score: 60 + 4 25 % Mastered Review: 2025-10-16 Кто ответил на телефонный звон…" at bounding box center [322, 265] width 559 height 385
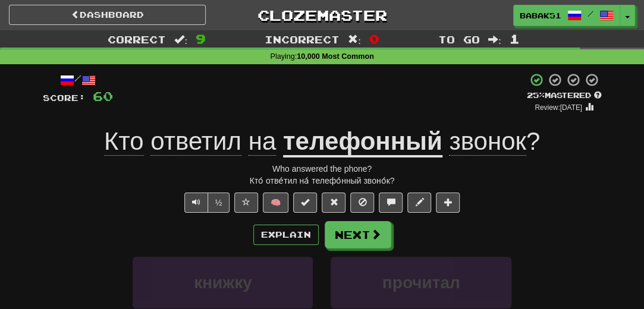
click at [51, 225] on div "Explain Next" at bounding box center [322, 234] width 559 height 27
click at [389, 231] on button "Next" at bounding box center [358, 235] width 67 height 27
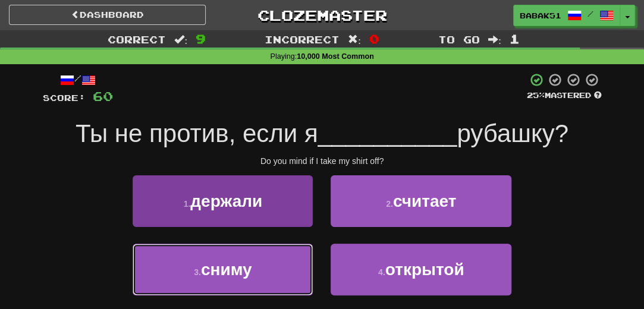
drag, startPoint x: 227, startPoint y: 278, endPoint x: 235, endPoint y: 273, distance: 9.6
click at [227, 278] on button "3 . сниму" at bounding box center [223, 270] width 180 height 52
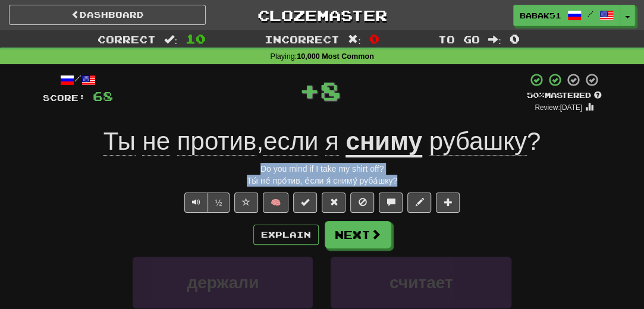
drag, startPoint x: 403, startPoint y: 179, endPoint x: 237, endPoint y: 167, distance: 166.8
click at [238, 167] on div "/ Score: 68 + 8 50 % Mastered Review: 2025-10-25 Ты не против , если я сниму ру…" at bounding box center [322, 265] width 559 height 385
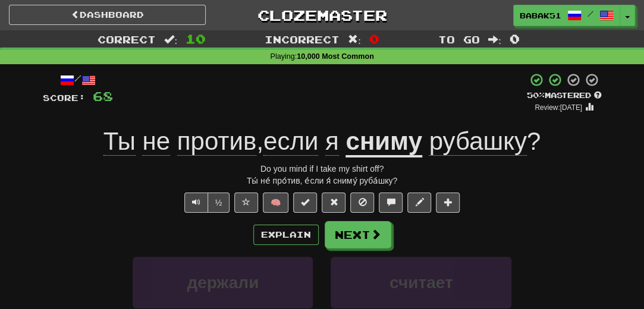
click at [51, 196] on div "½ 🧠" at bounding box center [322, 203] width 559 height 20
click at [358, 234] on button "Next" at bounding box center [358, 235] width 67 height 27
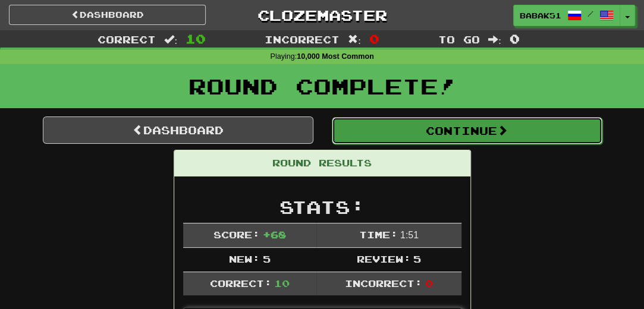
click at [465, 136] on button "Continue" at bounding box center [467, 130] width 270 height 27
